Goal: Information Seeking & Learning: Learn about a topic

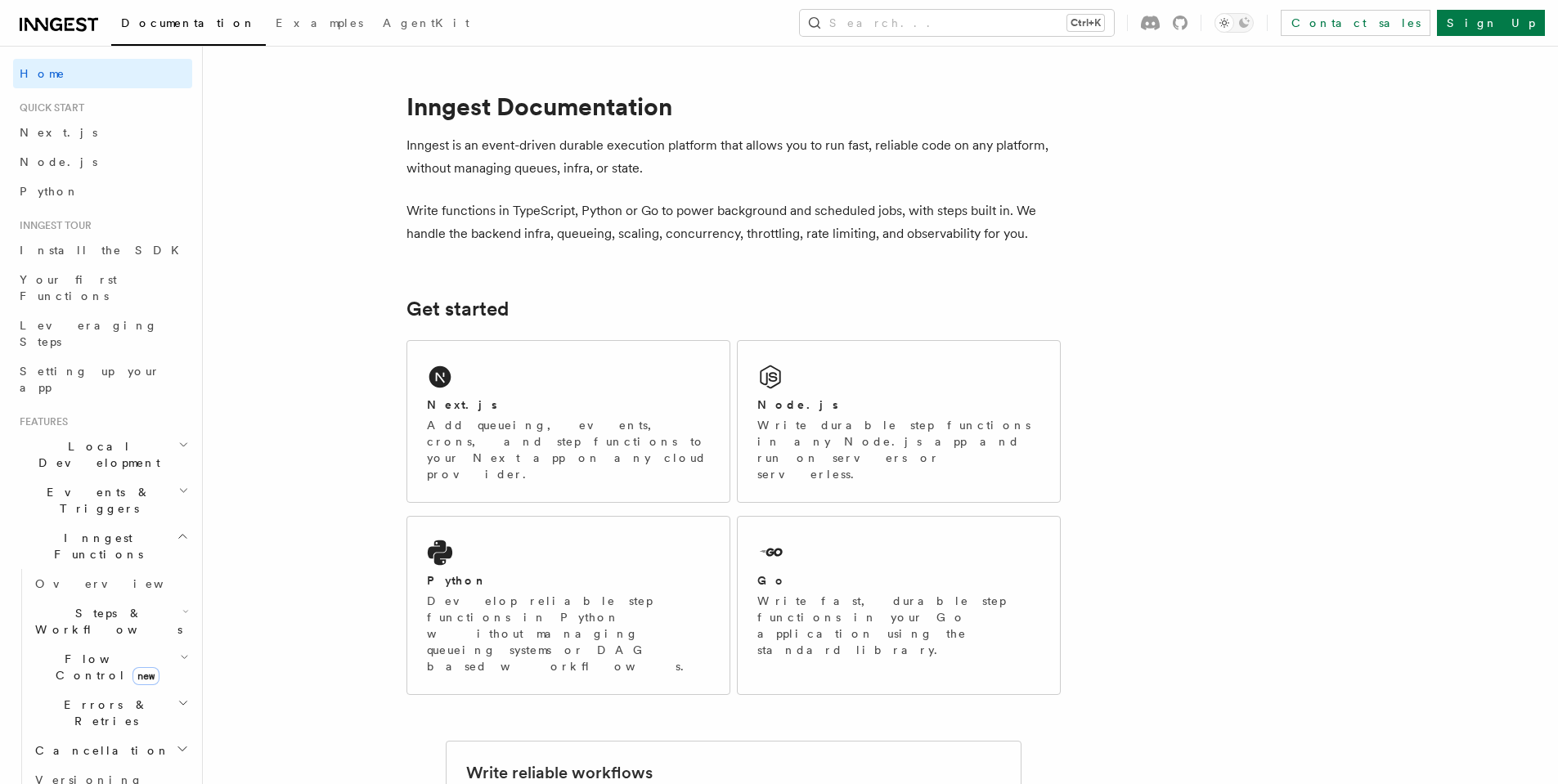
click at [152, 477] on h2 "Events & Triggers" at bounding box center [103, 500] width 179 height 46
click at [103, 289] on link "Your first Functions" at bounding box center [103, 288] width 179 height 46
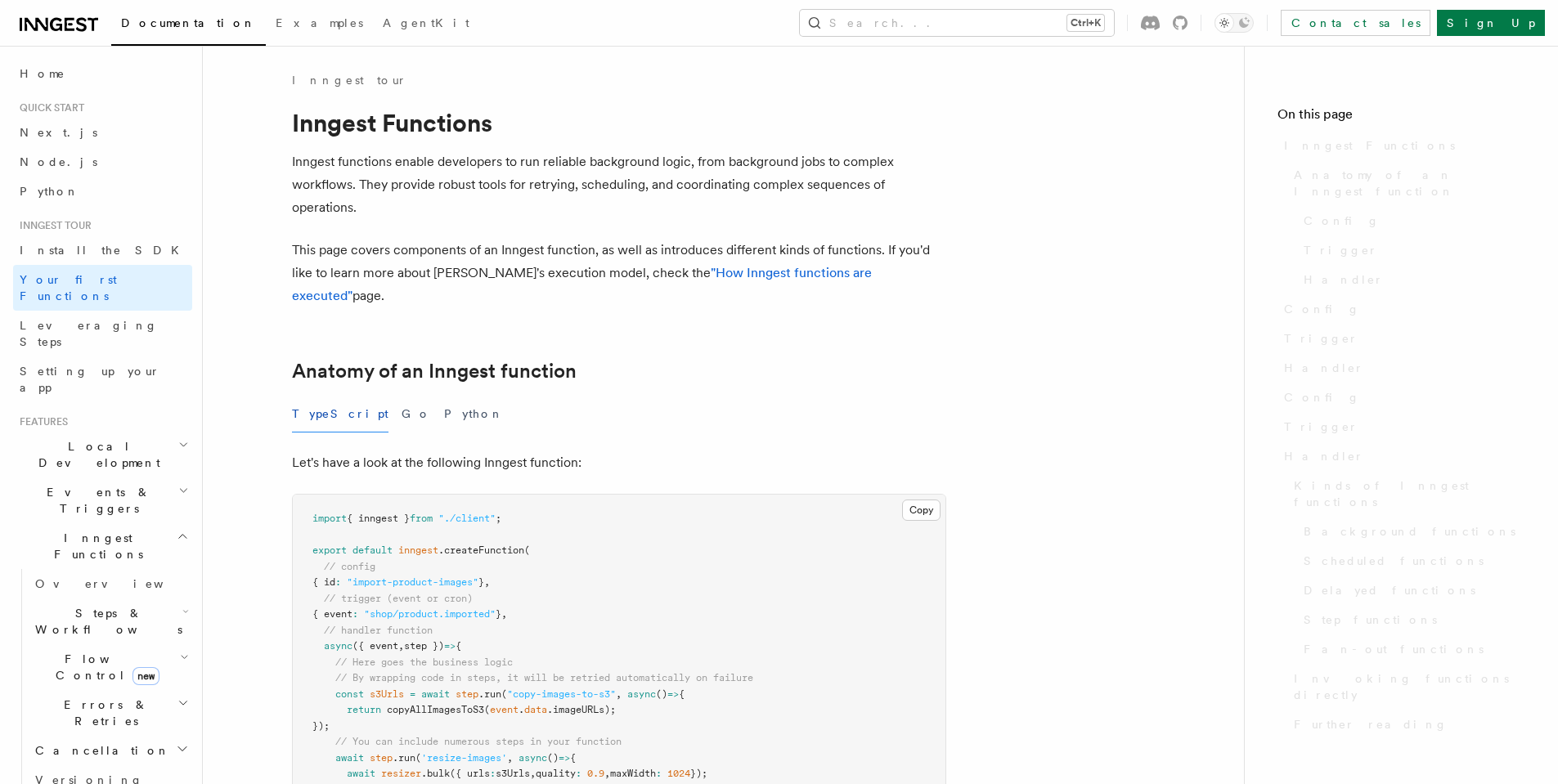
click at [103, 319] on span "Leveraging Steps" at bounding box center [89, 333] width 138 height 29
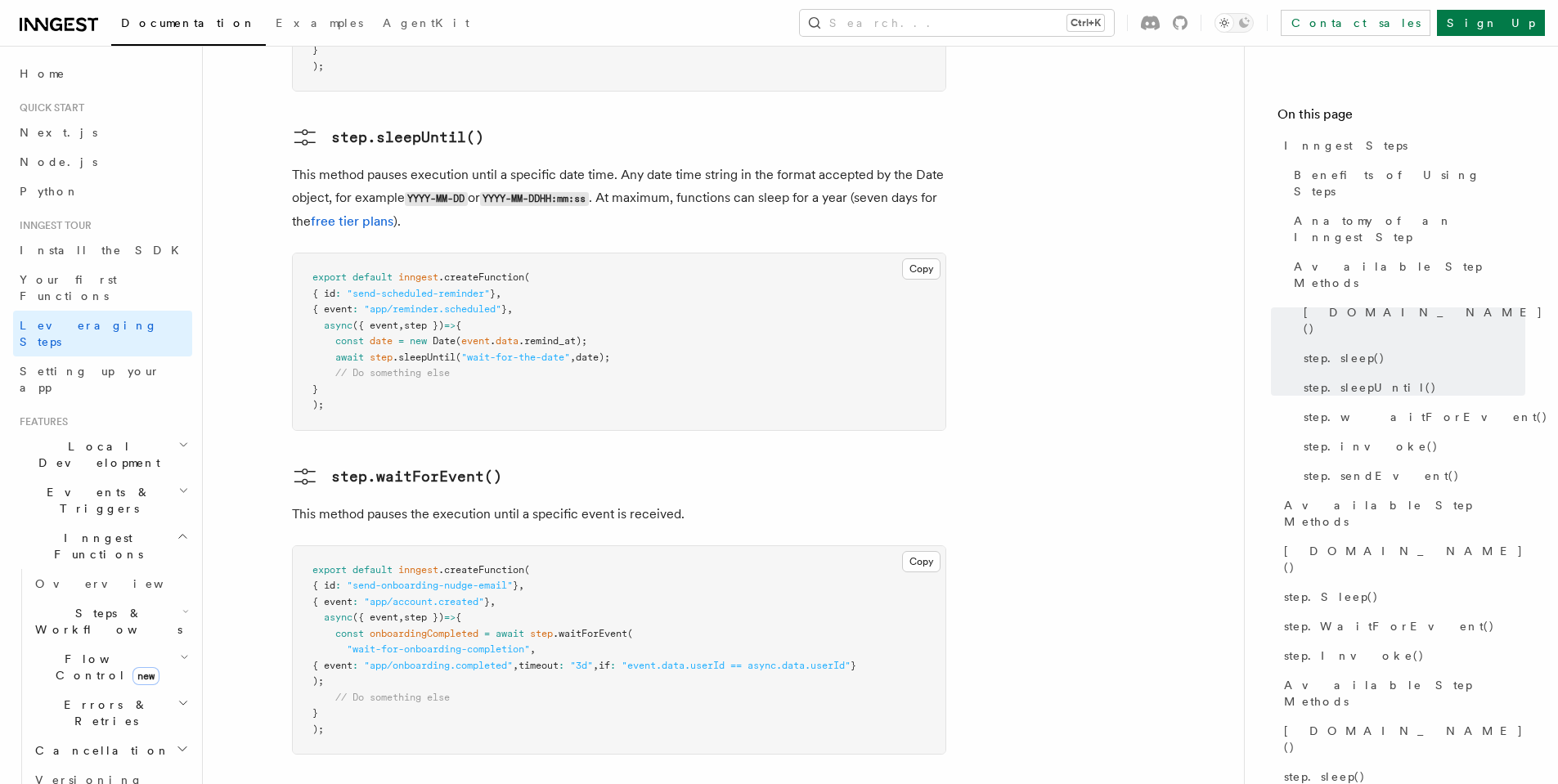
scroll to position [2502, 0]
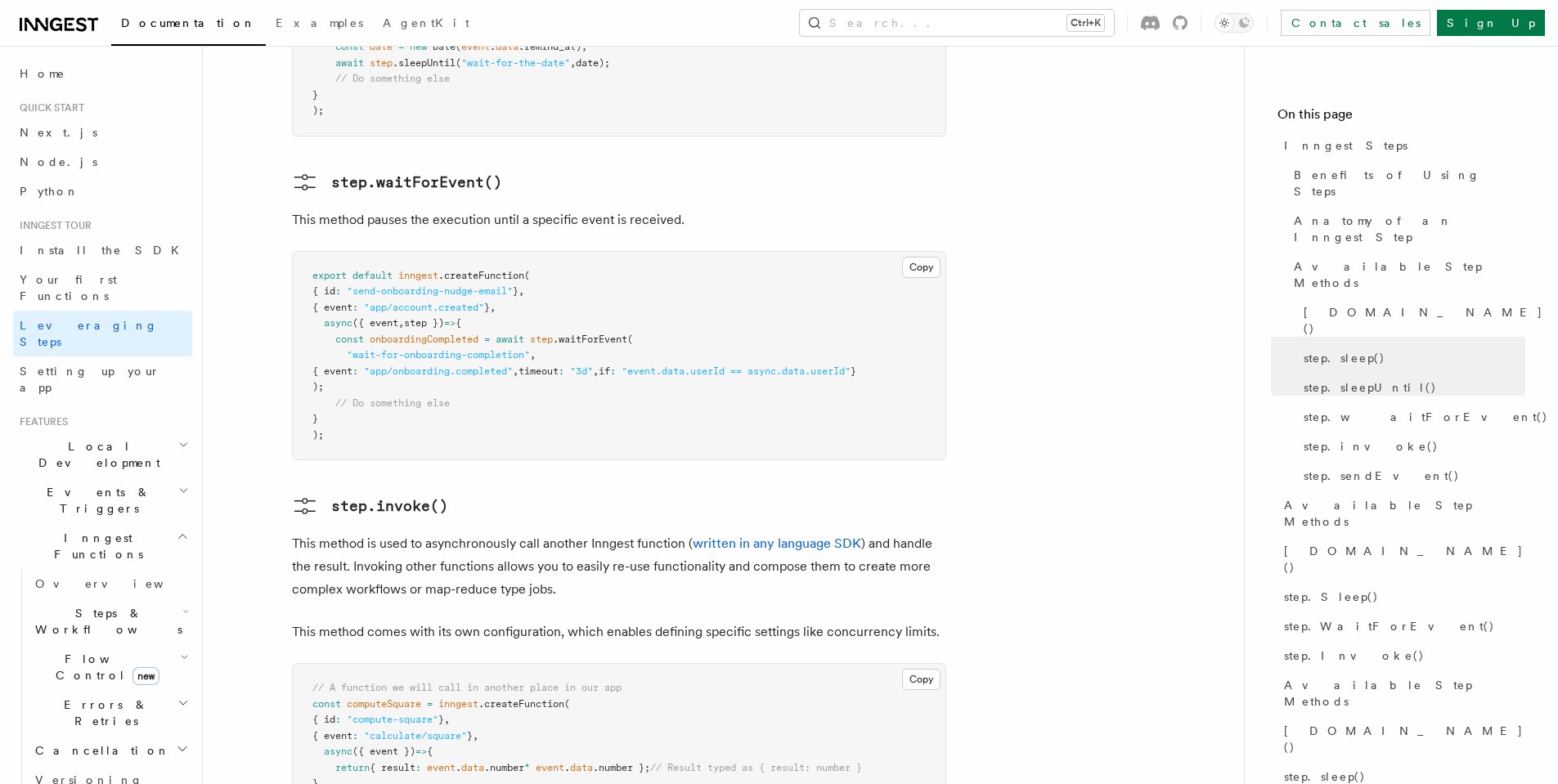
click at [176, 598] on h2 "Steps & Workflows" at bounding box center [109, 621] width 163 height 46
click at [182, 605] on icon "button" at bounding box center [185, 611] width 7 height 13
